Goal: Task Accomplishment & Management: Use online tool/utility

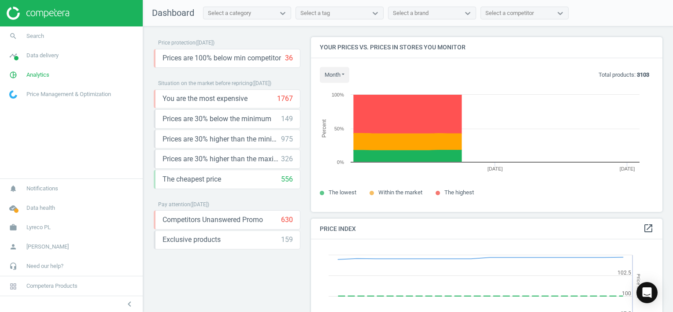
scroll to position [216, 359]
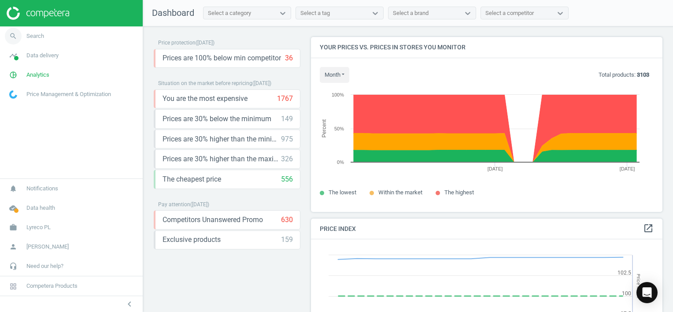
click at [37, 36] on span "Search" at bounding box center [35, 36] width 18 height 8
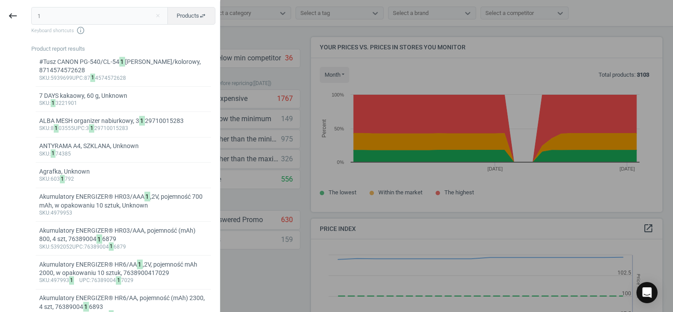
type input "12214385"
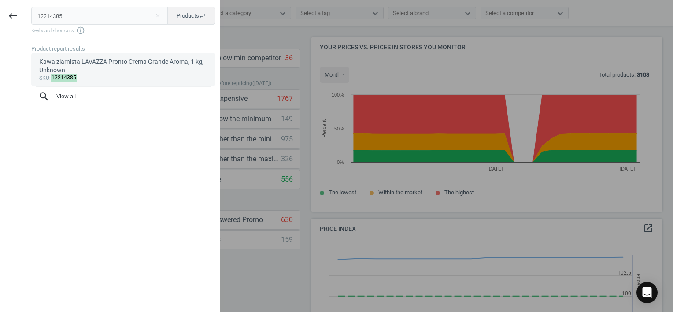
click at [123, 67] on div "Kawa ziarnista LAVAZZA Pronto Crema Grande Aroma, 1 kg, Unknown" at bounding box center [123, 66] width 169 height 17
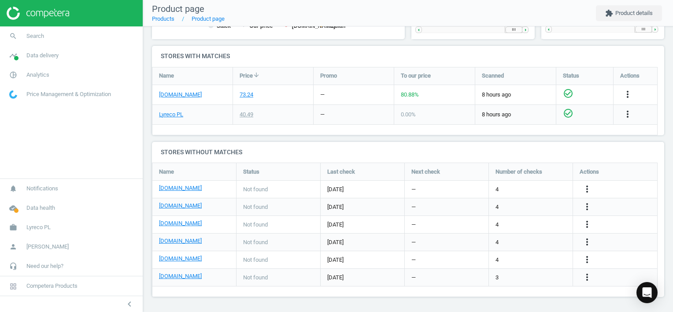
scroll to position [271, 0]
click at [628, 92] on icon "more_vert" at bounding box center [627, 94] width 11 height 11
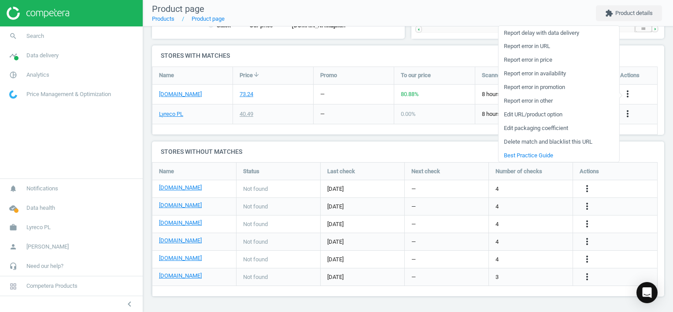
click at [301, 56] on h4 "Stores with matches" at bounding box center [408, 55] width 512 height 21
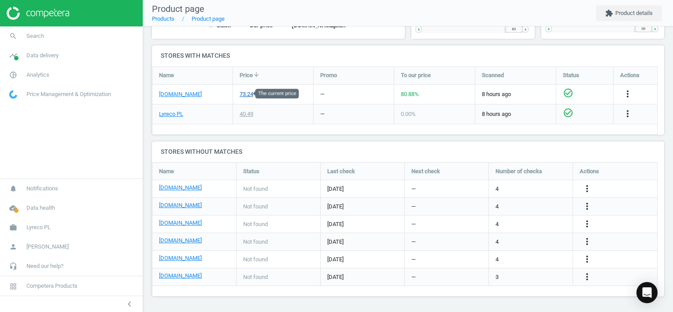
click at [247, 93] on div "73.24" at bounding box center [247, 94] width 14 height 8
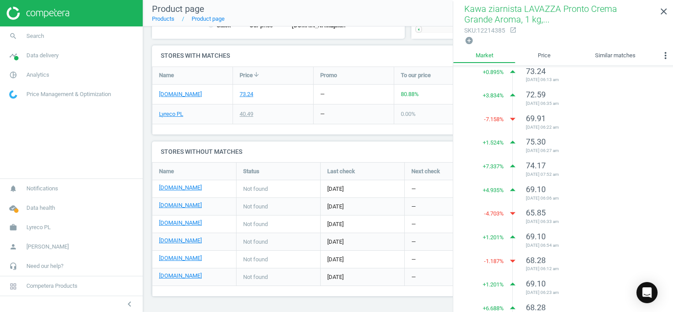
scroll to position [0, 0]
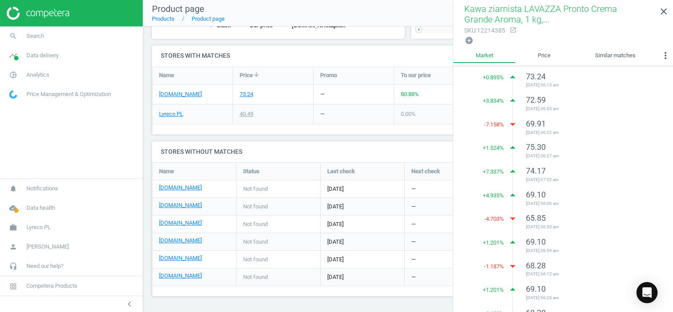
click at [352, 141] on h4 "Stores without matches" at bounding box center [408, 151] width 512 height 21
click at [666, 11] on icon "close" at bounding box center [664, 11] width 11 height 11
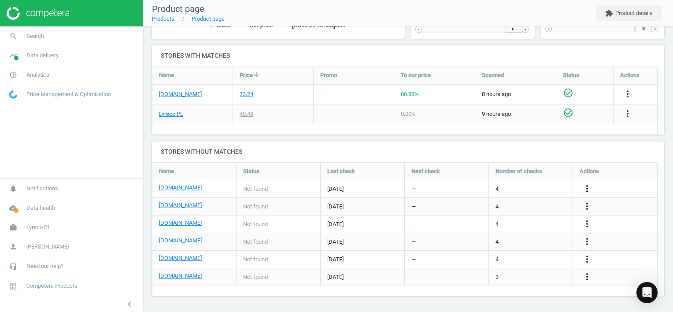
click at [588, 188] on icon "more_vert" at bounding box center [587, 188] width 11 height 11
click at [492, 189] on link "Edit URL/product option" at bounding box center [518, 189] width 121 height 14
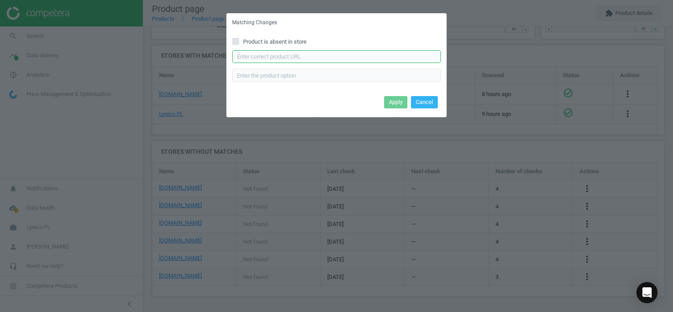
click at [264, 59] on input "text" at bounding box center [336, 56] width 209 height 13
click at [311, 26] on div "Matching Changes" at bounding box center [336, 22] width 220 height 19
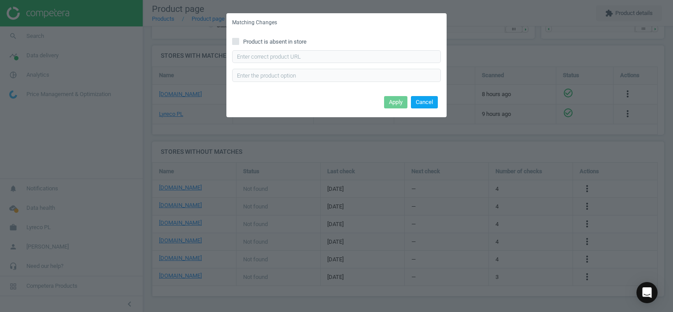
click at [432, 102] on button "Cancel" at bounding box center [424, 102] width 27 height 12
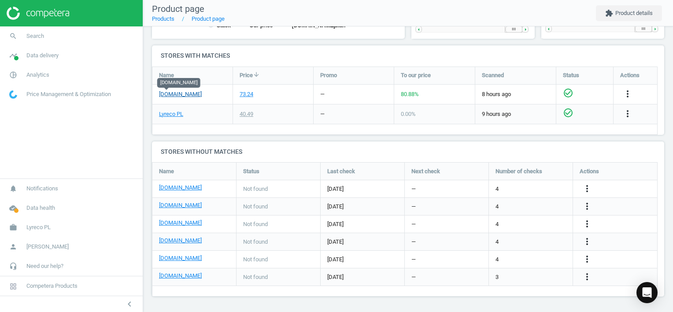
click at [164, 93] on link "[DOMAIN_NAME]" at bounding box center [180, 94] width 43 height 8
click at [35, 34] on span "Search" at bounding box center [35, 36] width 18 height 8
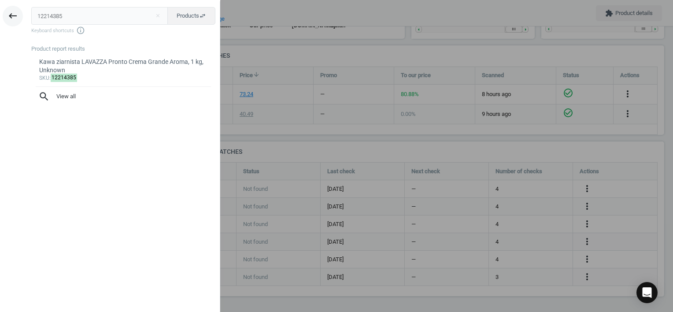
drag, startPoint x: 67, startPoint y: 19, endPoint x: 12, endPoint y: 25, distance: 55.0
click at [12, 25] on div "keyboard_backspace 12214385 close Products swap_horiz Keyboard shortcuts info_o…" at bounding box center [110, 157] width 220 height 312
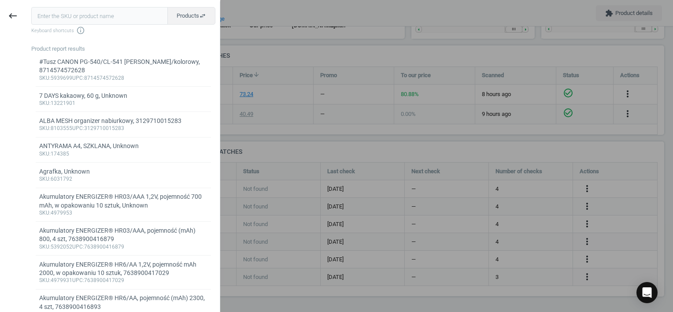
click at [67, 14] on input "text" at bounding box center [99, 16] width 137 height 18
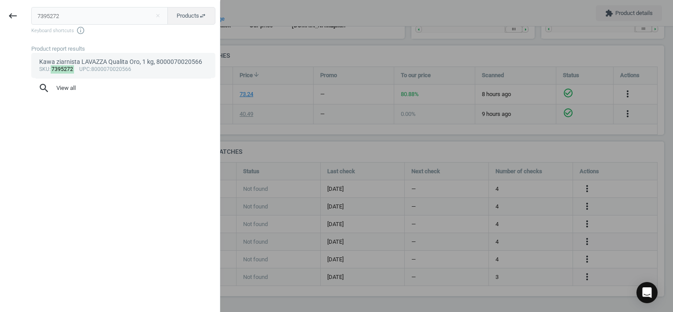
type input "7395272"
click at [81, 61] on div "Kawa ziarnista LAVAZZA Qualita Oro, 1 kg, 8000070020566" at bounding box center [123, 62] width 169 height 8
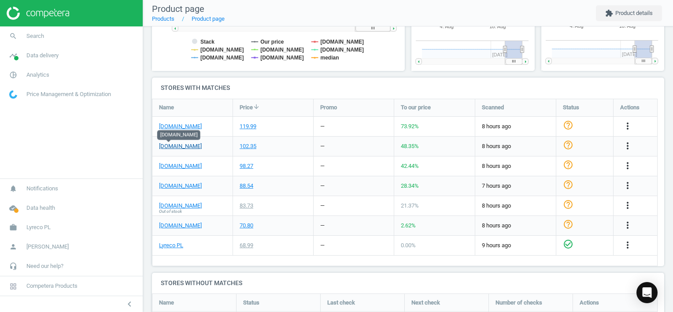
click at [167, 145] on link "[DOMAIN_NAME]" at bounding box center [180, 146] width 43 height 8
click at [247, 146] on div "102.35" at bounding box center [248, 146] width 17 height 8
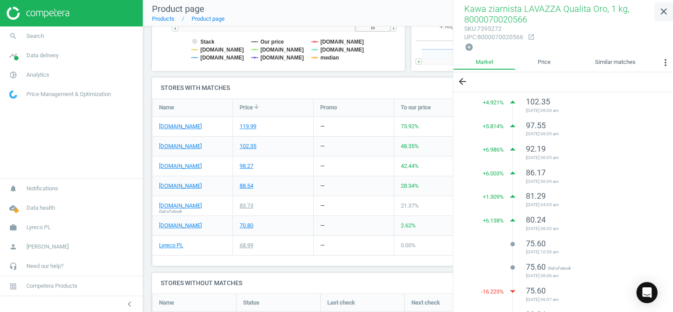
click at [664, 14] on icon "close" at bounding box center [664, 11] width 11 height 11
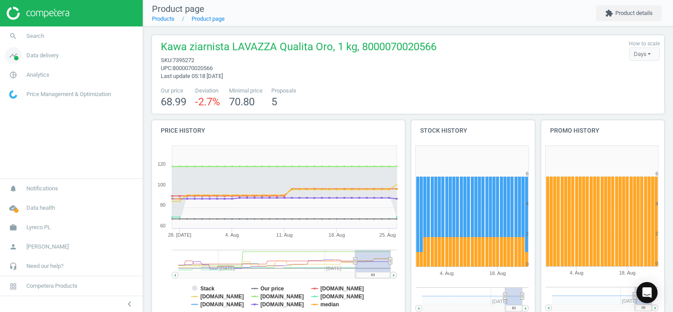
click at [55, 54] on span "Data delivery" at bounding box center [42, 56] width 32 height 8
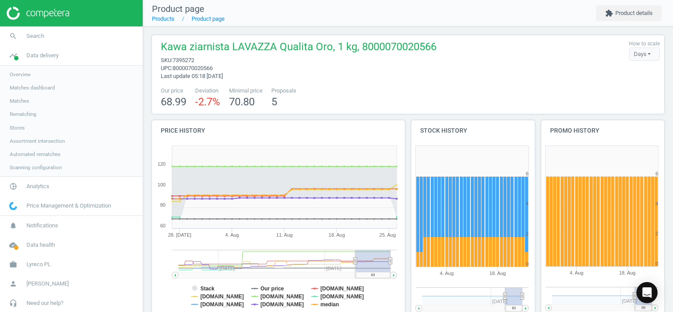
click at [18, 72] on span "Overview" at bounding box center [20, 74] width 21 height 7
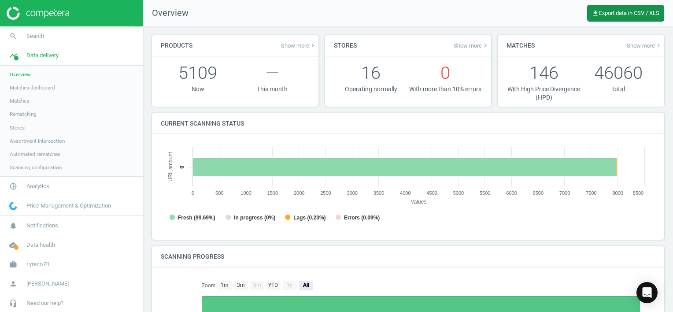
click at [621, 12] on span "get_app Export data in CSV / XLS" at bounding box center [625, 13] width 67 height 7
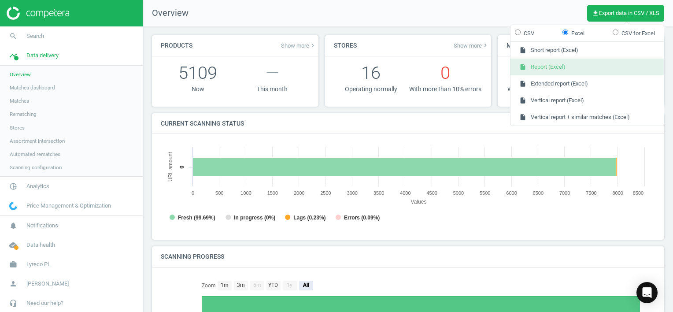
click at [540, 67] on button "insert_drive_file Report (Excel)" at bounding box center [587, 67] width 153 height 17
